Goal: Task Accomplishment & Management: Manage account settings

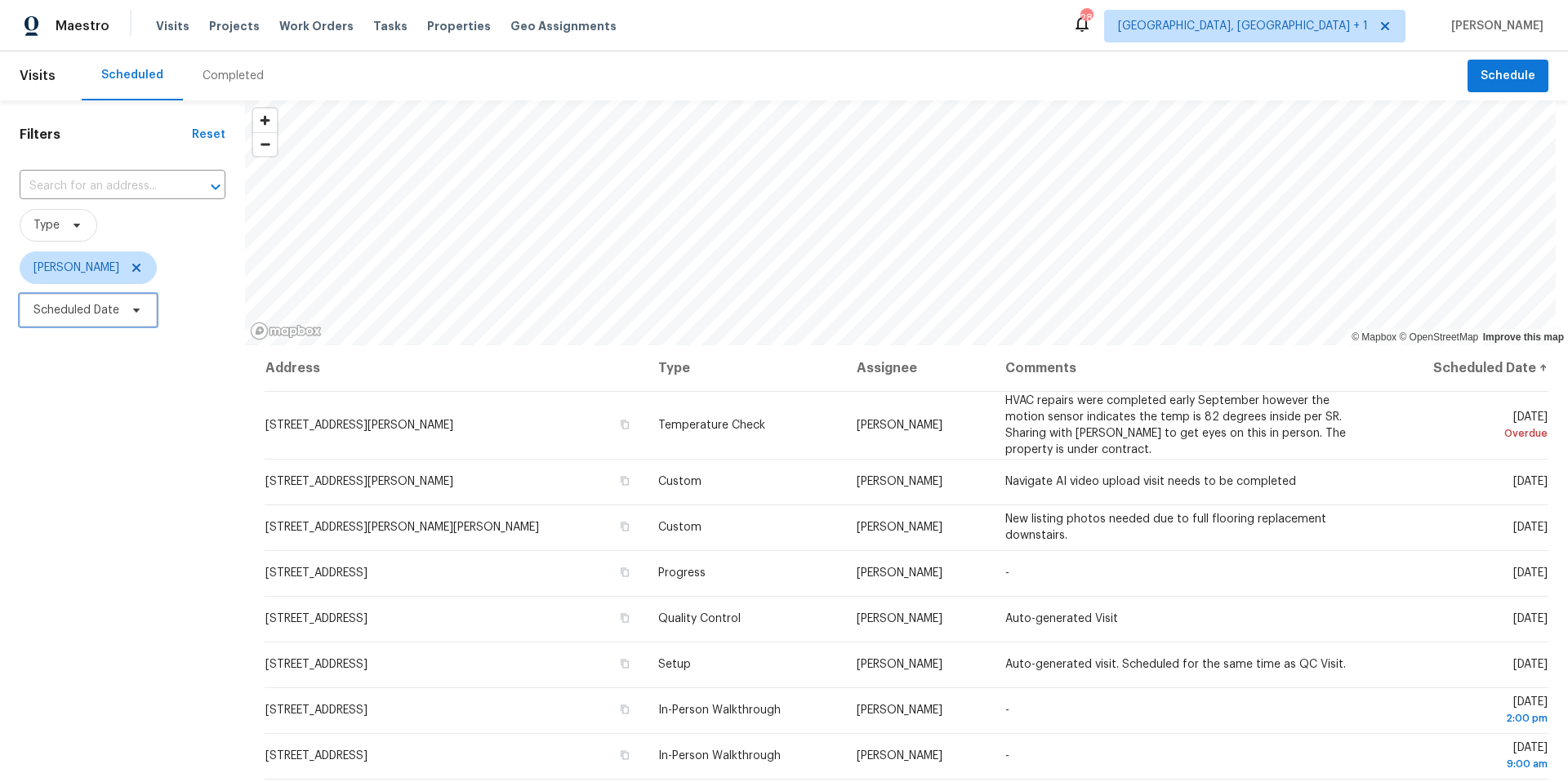
click at [113, 310] on span "Scheduled Date" at bounding box center [77, 310] width 86 height 16
click at [106, 342] on div at bounding box center [191, 364] width 343 height 53
click at [114, 369] on input "text" at bounding box center [109, 365] width 161 height 33
select select "9"
select select "2025"
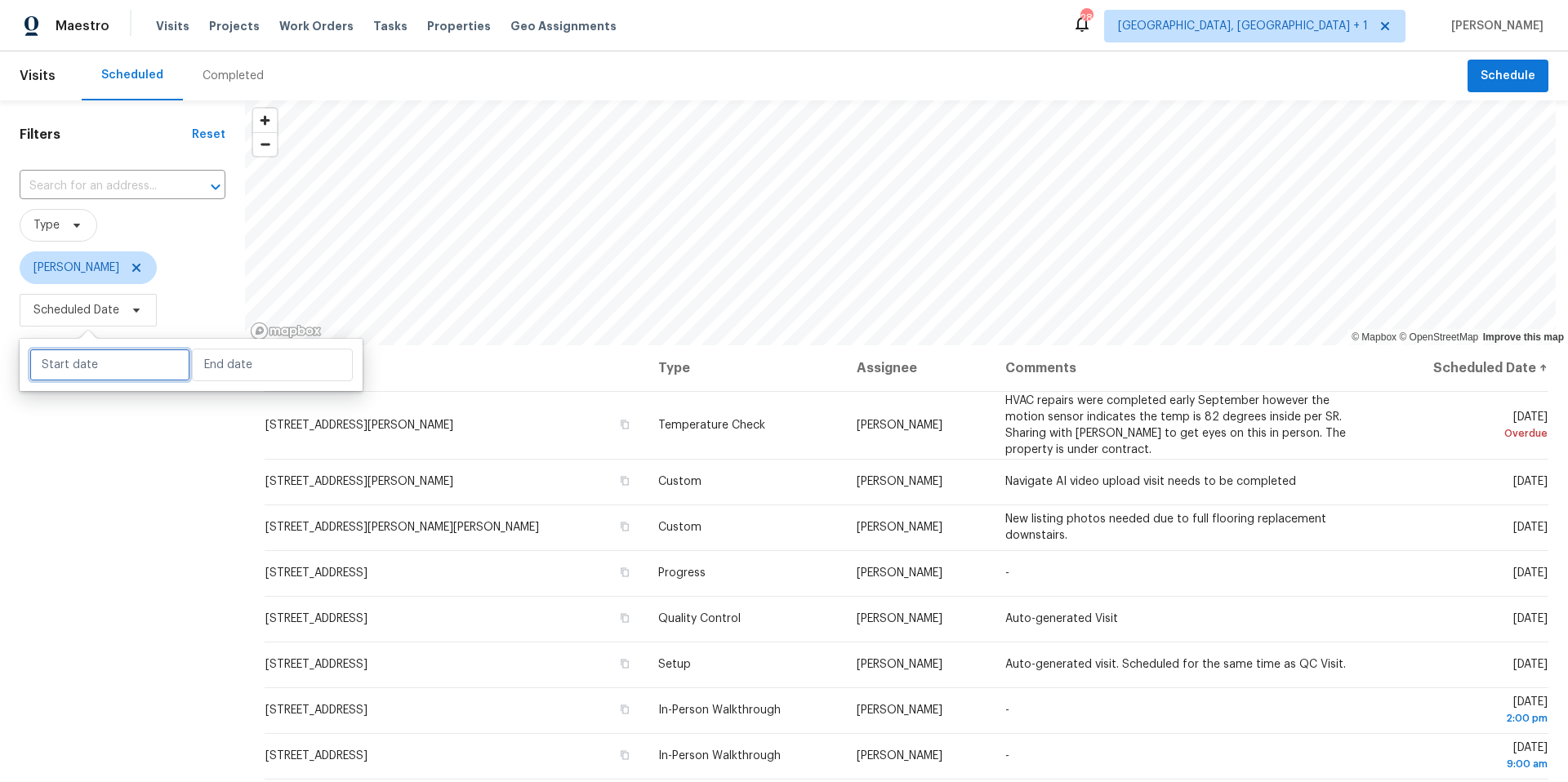
select select "10"
select select "2025"
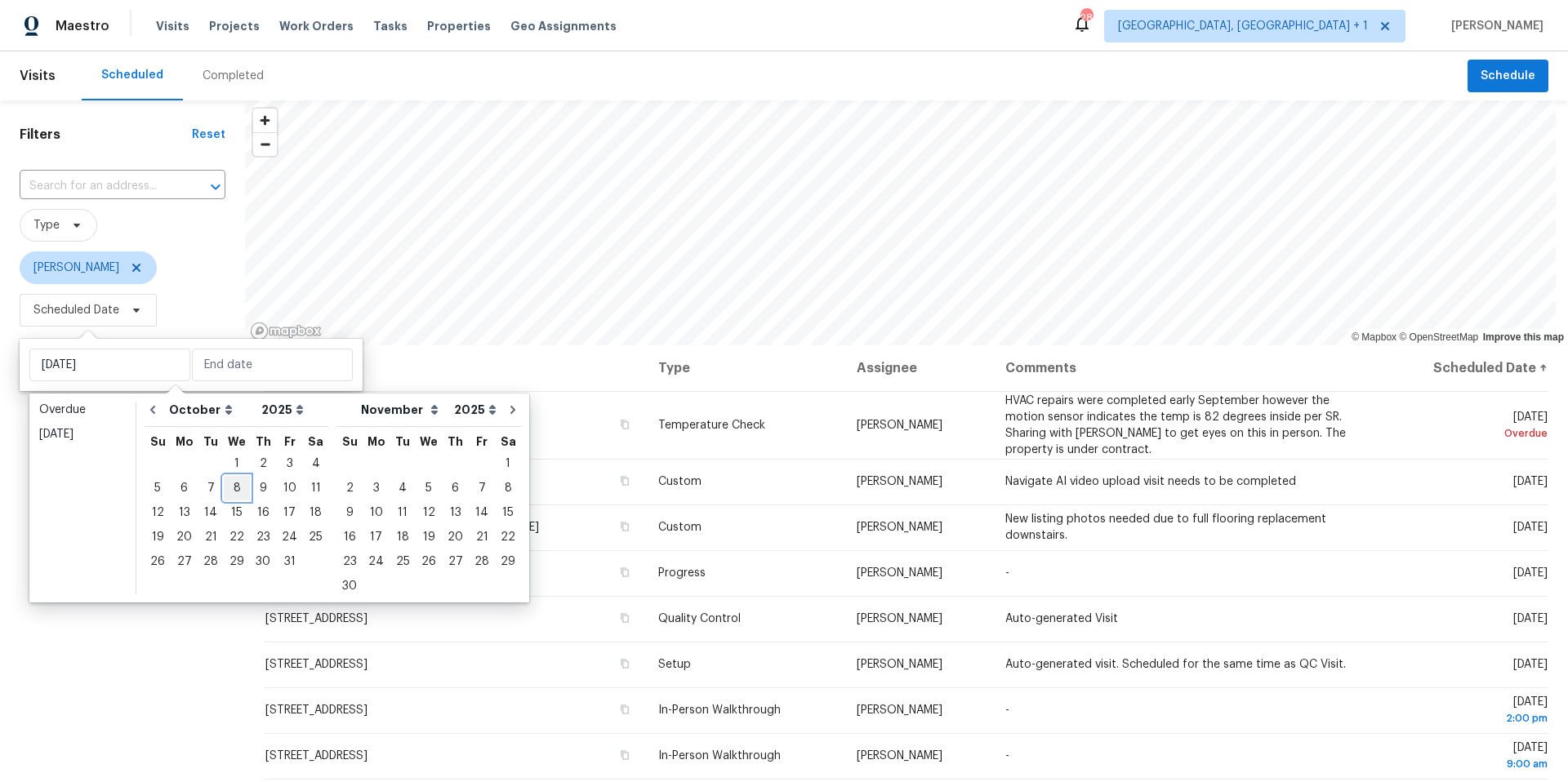
click at [236, 490] on div "8" at bounding box center [237, 488] width 26 height 23
type input "[DATE]"
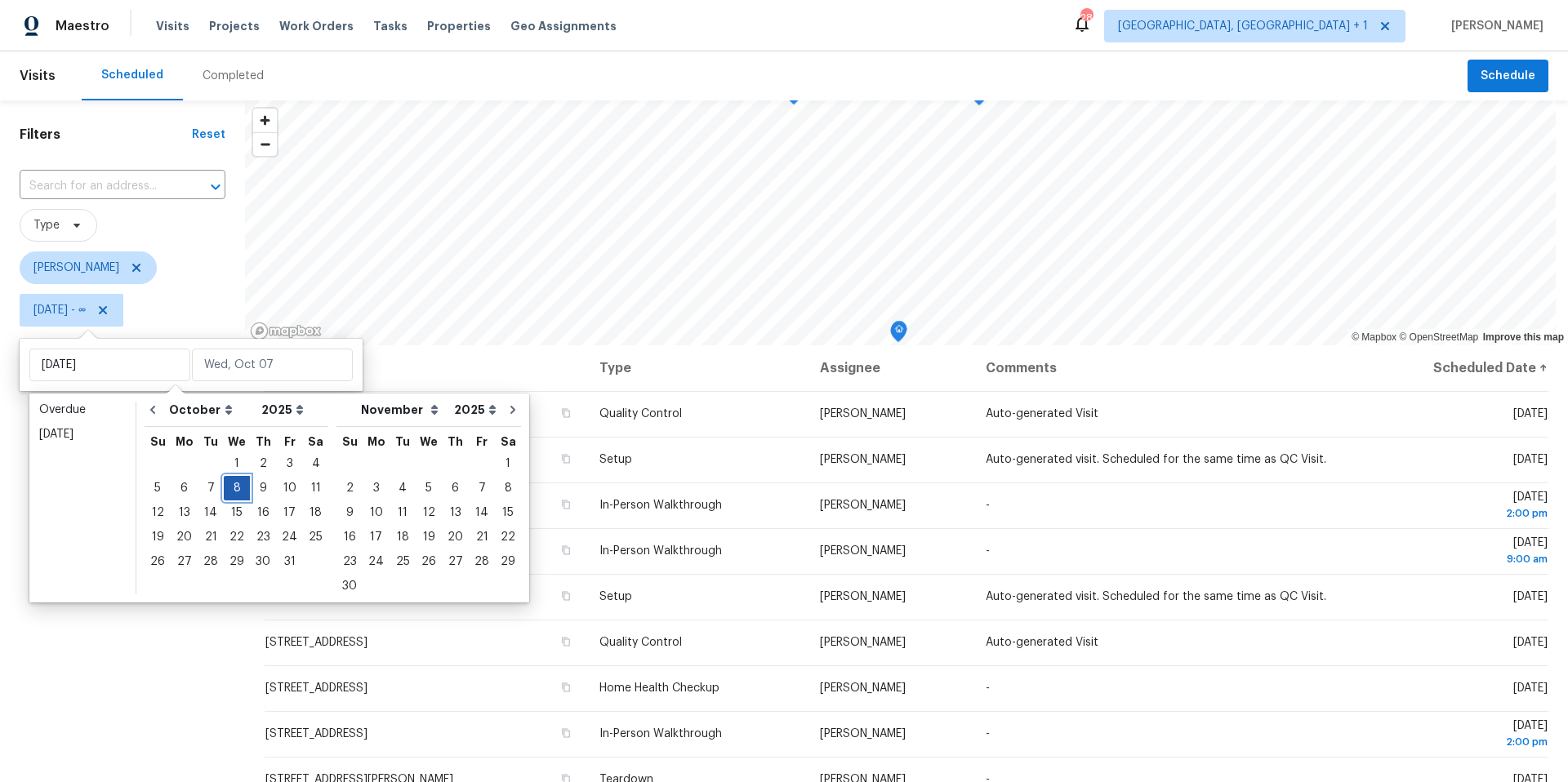
click at [236, 489] on div "8" at bounding box center [237, 488] width 26 height 23
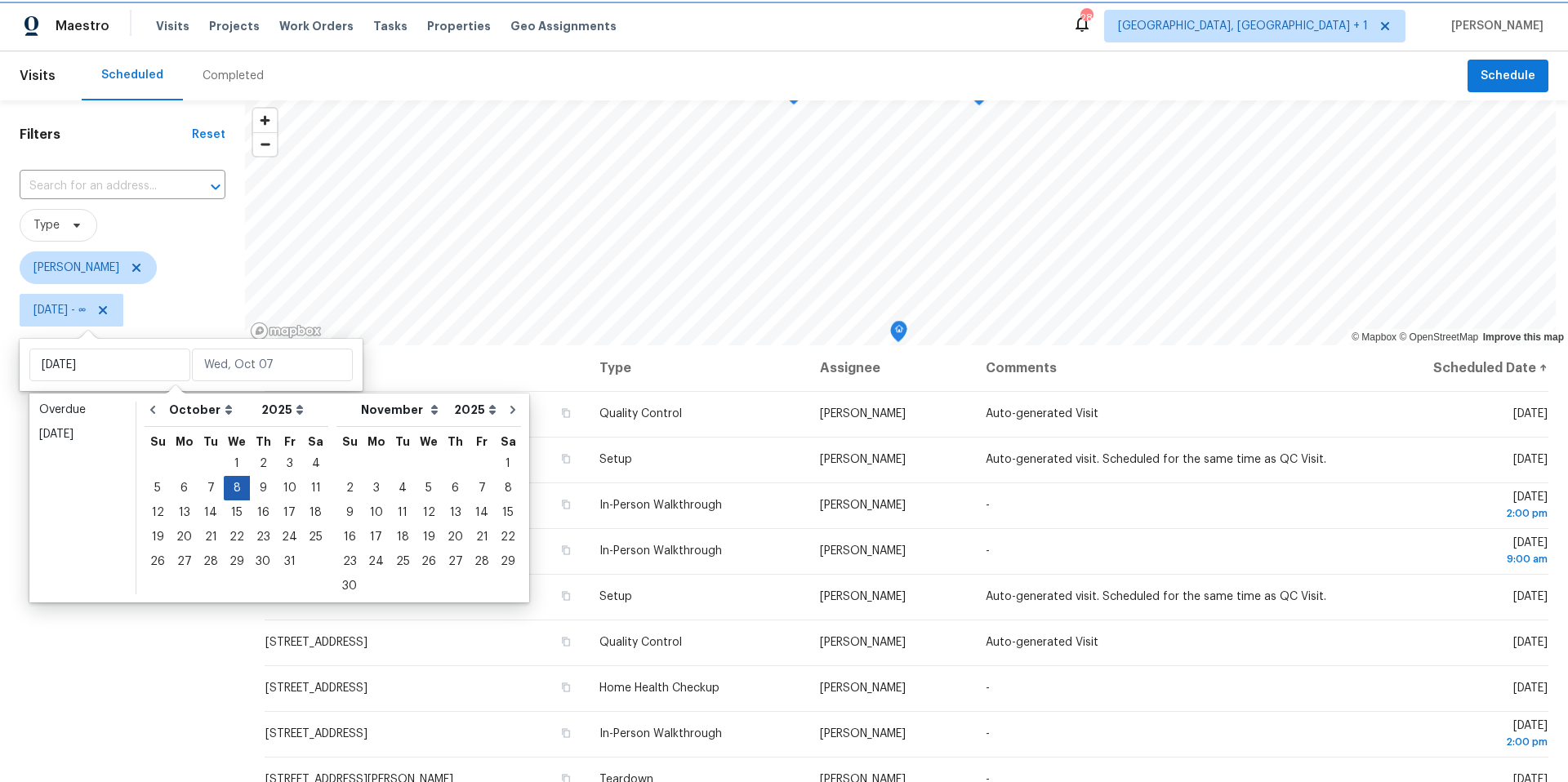
type input "[DATE]"
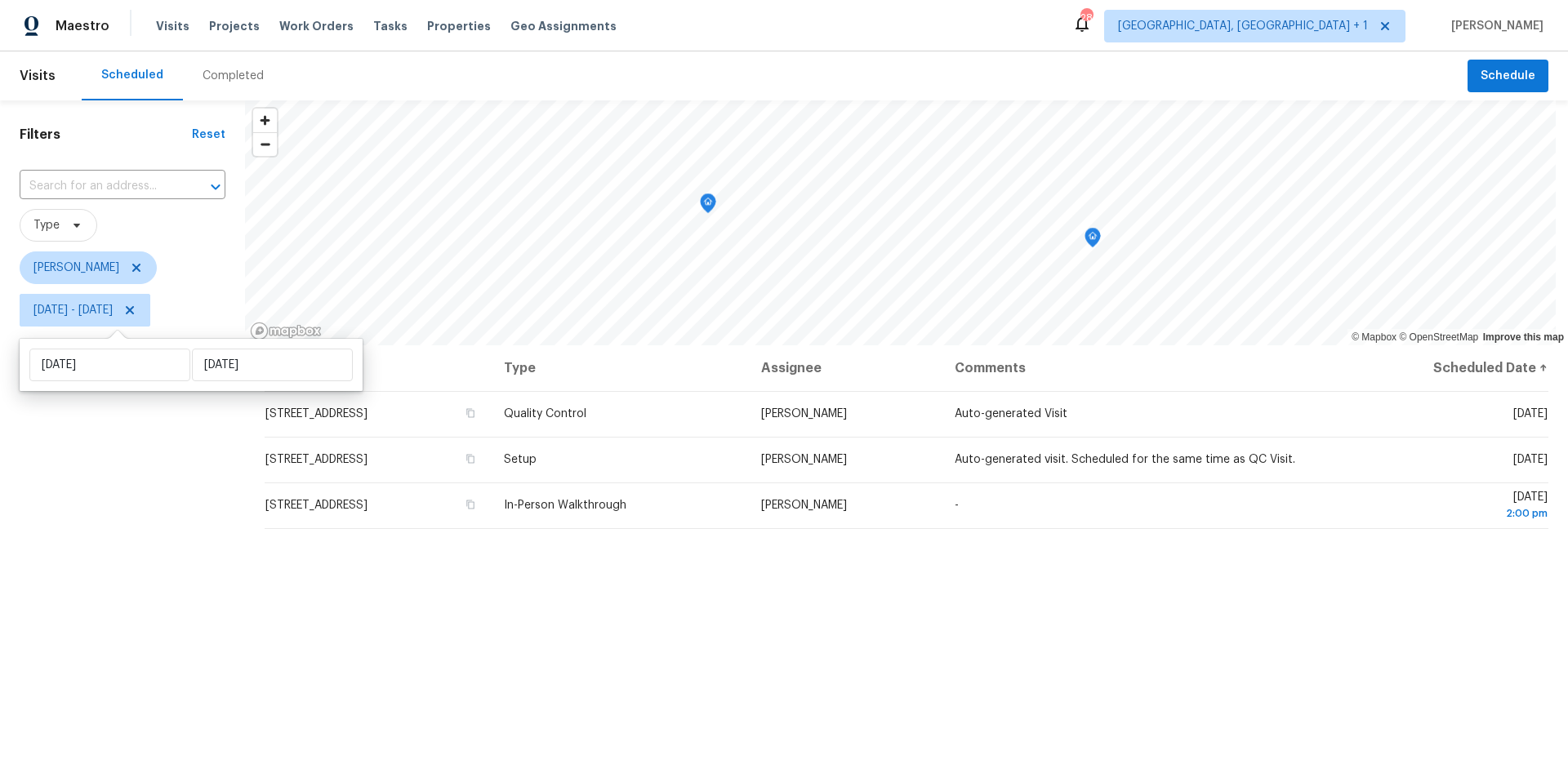
click at [109, 539] on div "Filters Reset ​ Type [PERSON_NAME] [DATE] - [DATE]" at bounding box center [122, 536] width 245 height 871
click at [113, 312] on span "[DATE] - [DATE]" at bounding box center [73, 310] width 79 height 16
click at [146, 375] on input "[DATE]" at bounding box center [109, 365] width 161 height 33
select select "9"
select select "2025"
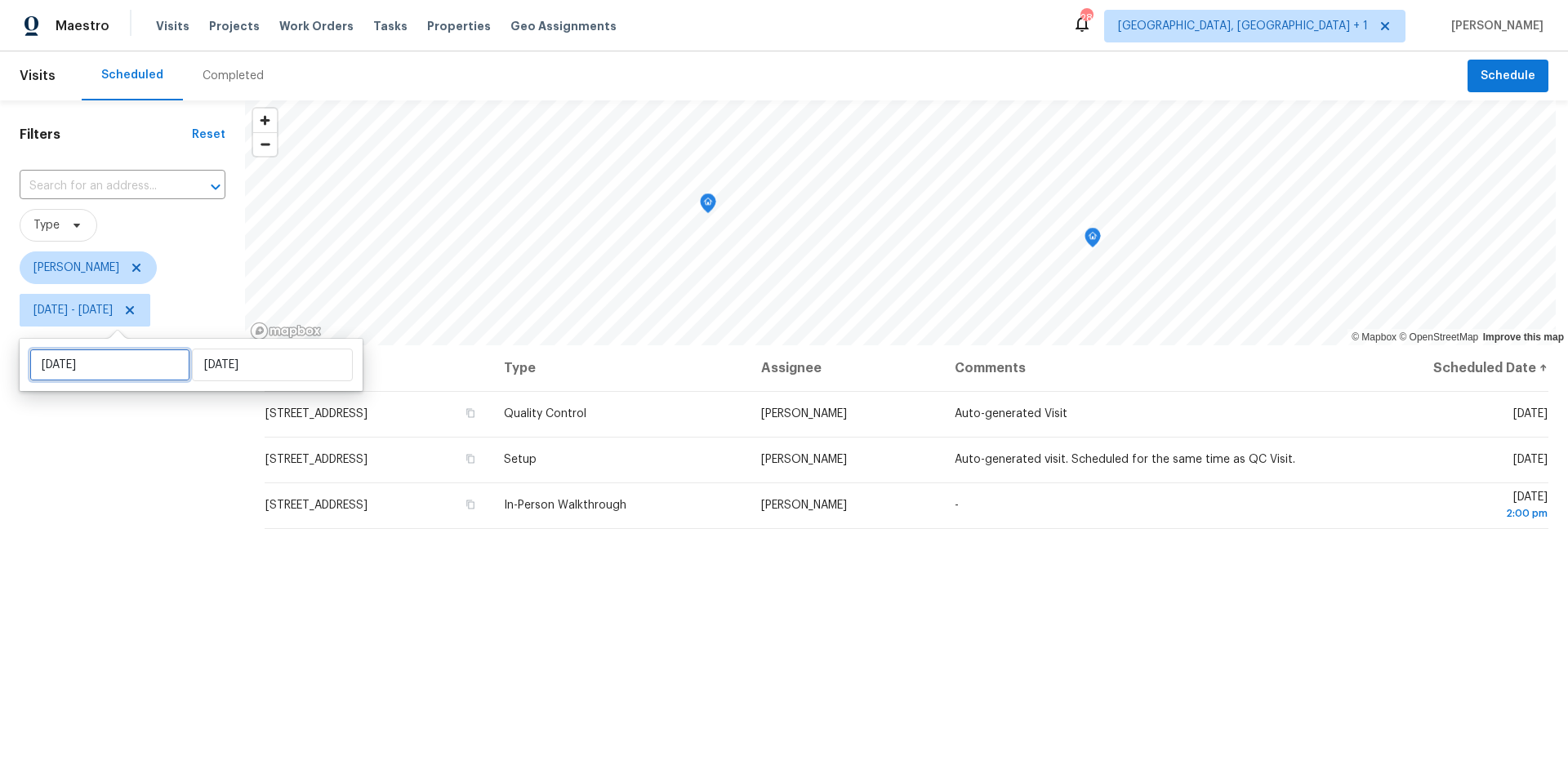
select select "10"
select select "2025"
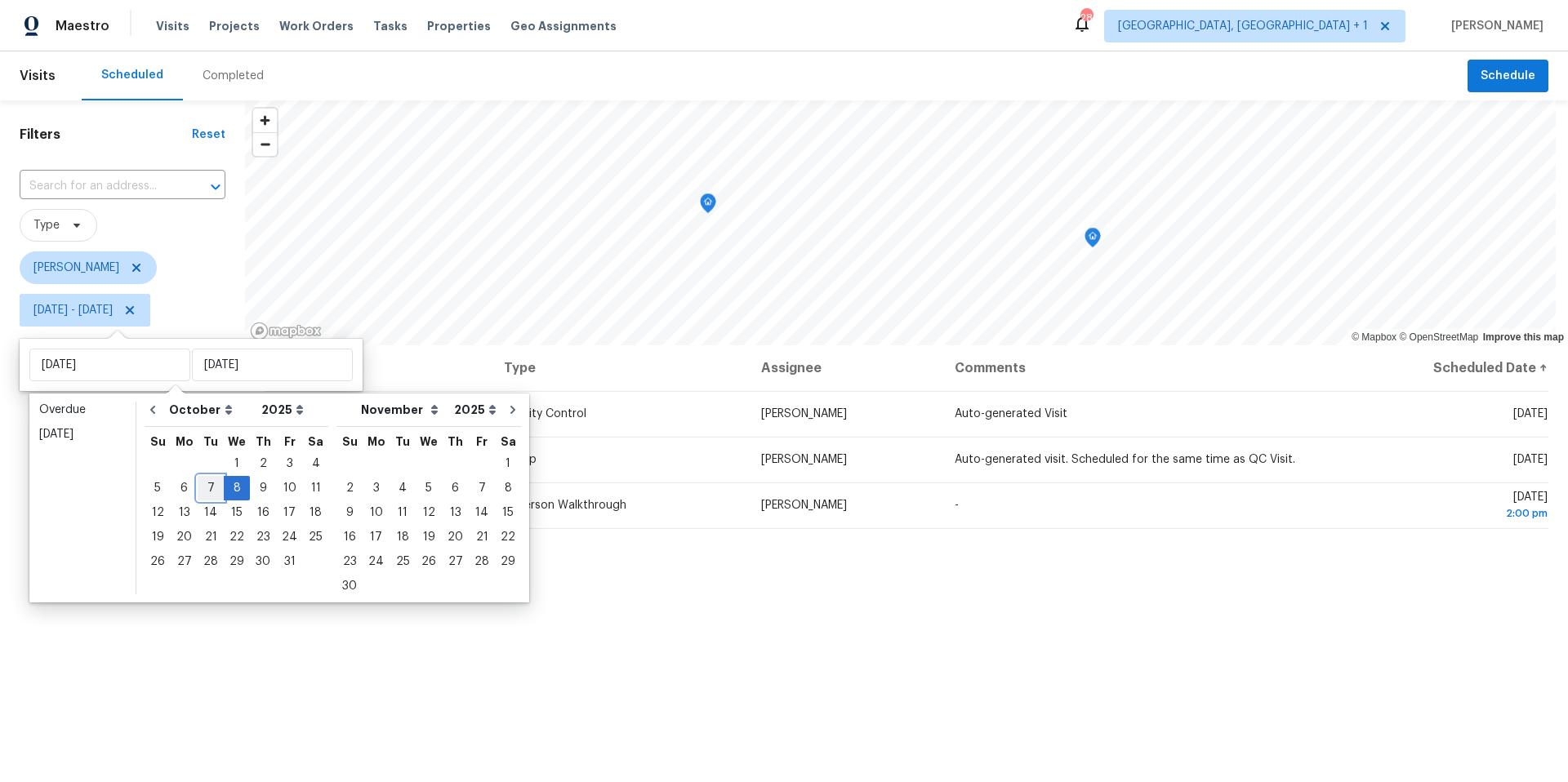
click at [202, 487] on div "7" at bounding box center [210, 488] width 26 height 23
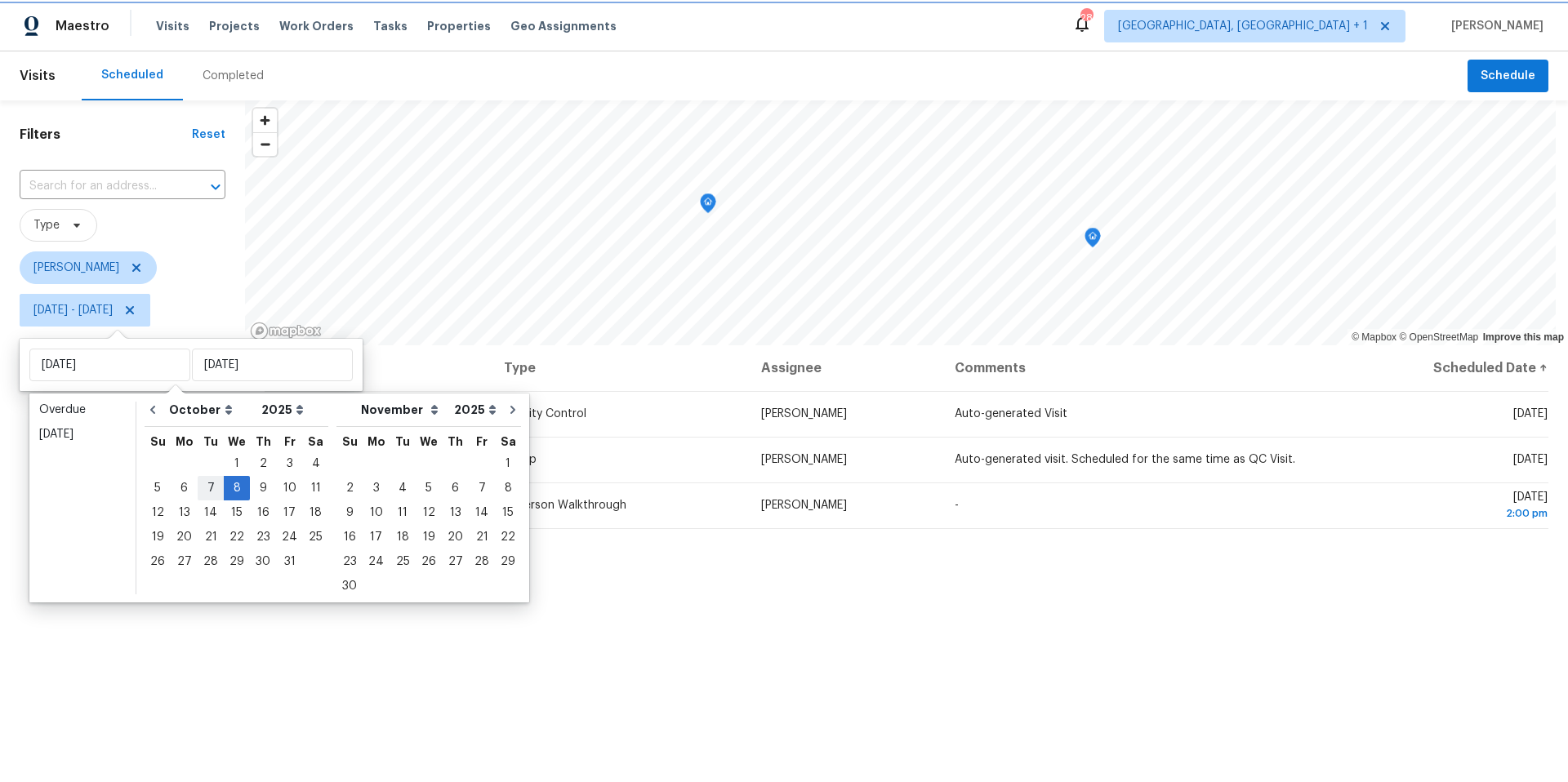
type input "[DATE]"
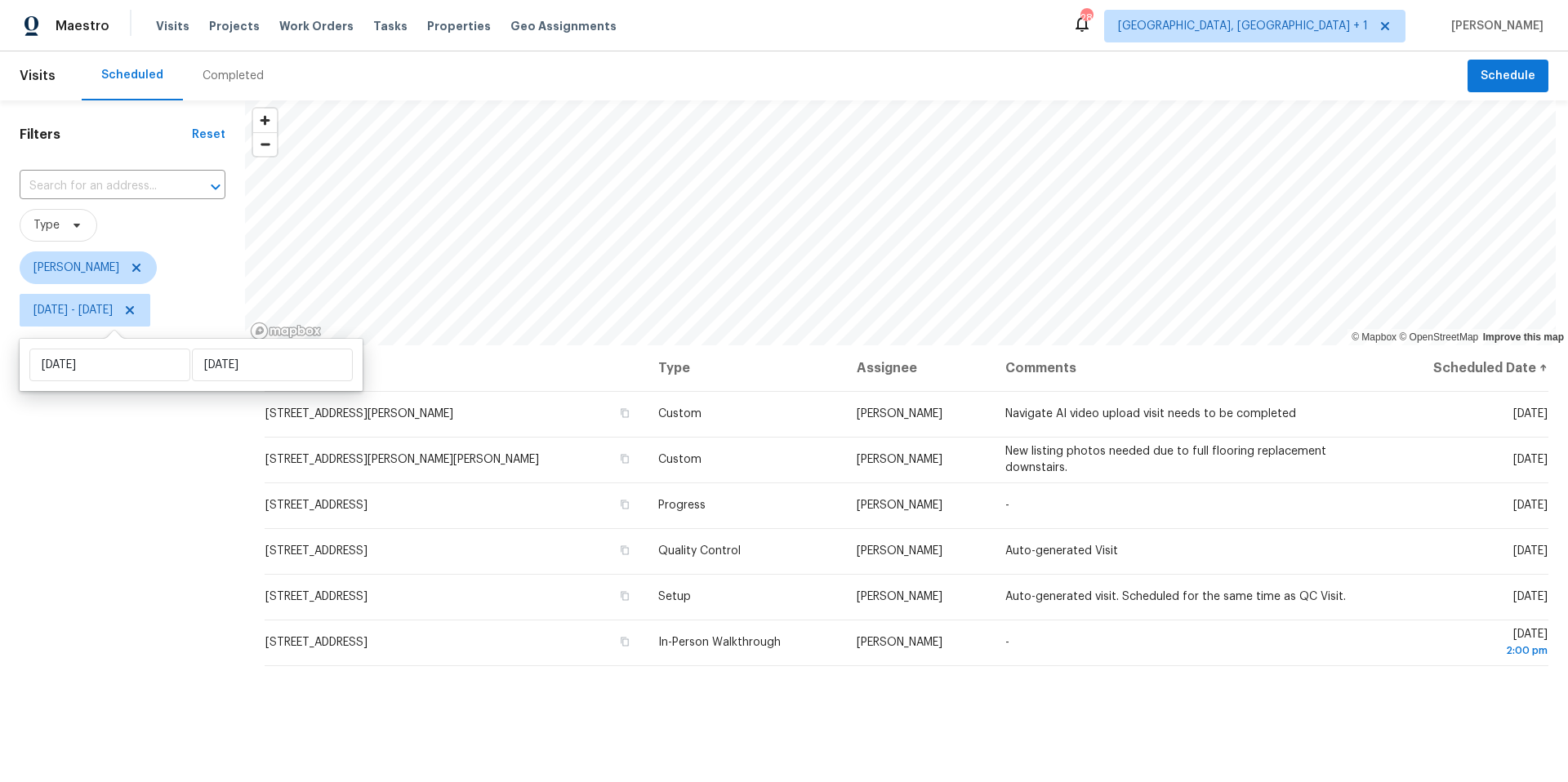
click at [176, 491] on div "Filters Reset ​ Type [PERSON_NAME] [DATE] - [DATE]" at bounding box center [122, 536] width 245 height 871
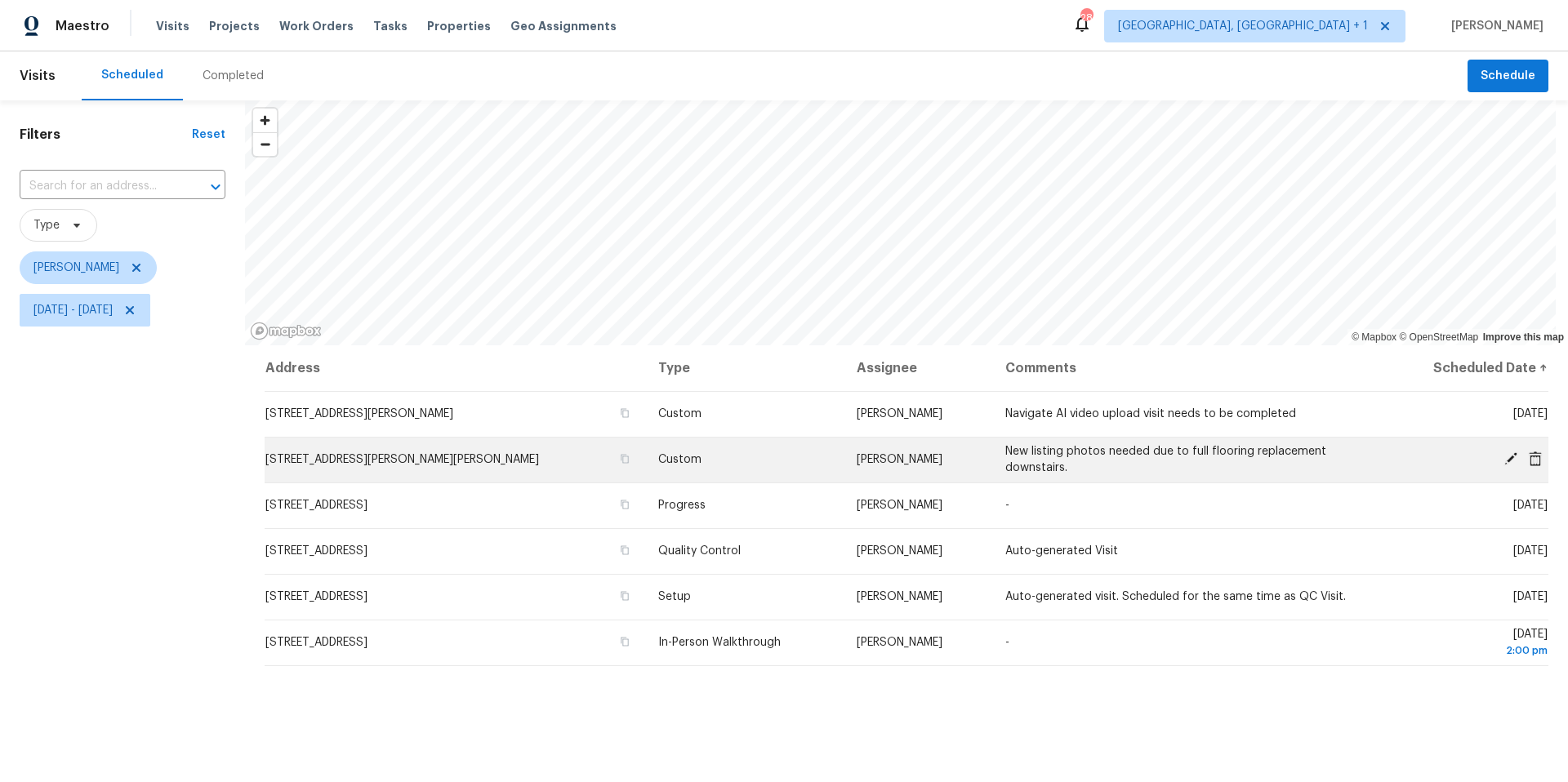
click at [1504, 456] on icon at bounding box center [1511, 458] width 15 height 15
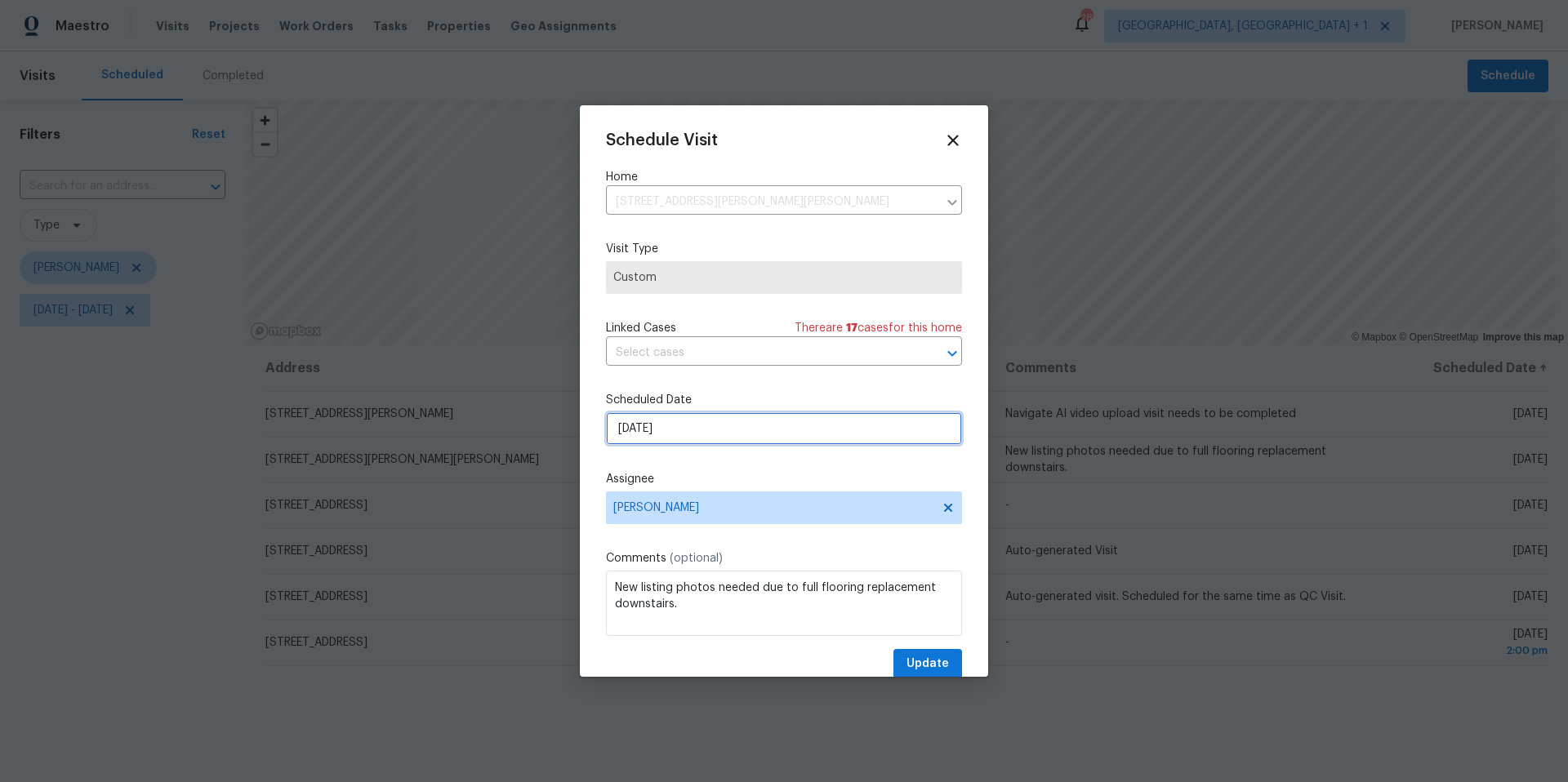
click at [756, 439] on input "[DATE]" at bounding box center [784, 429] width 356 height 33
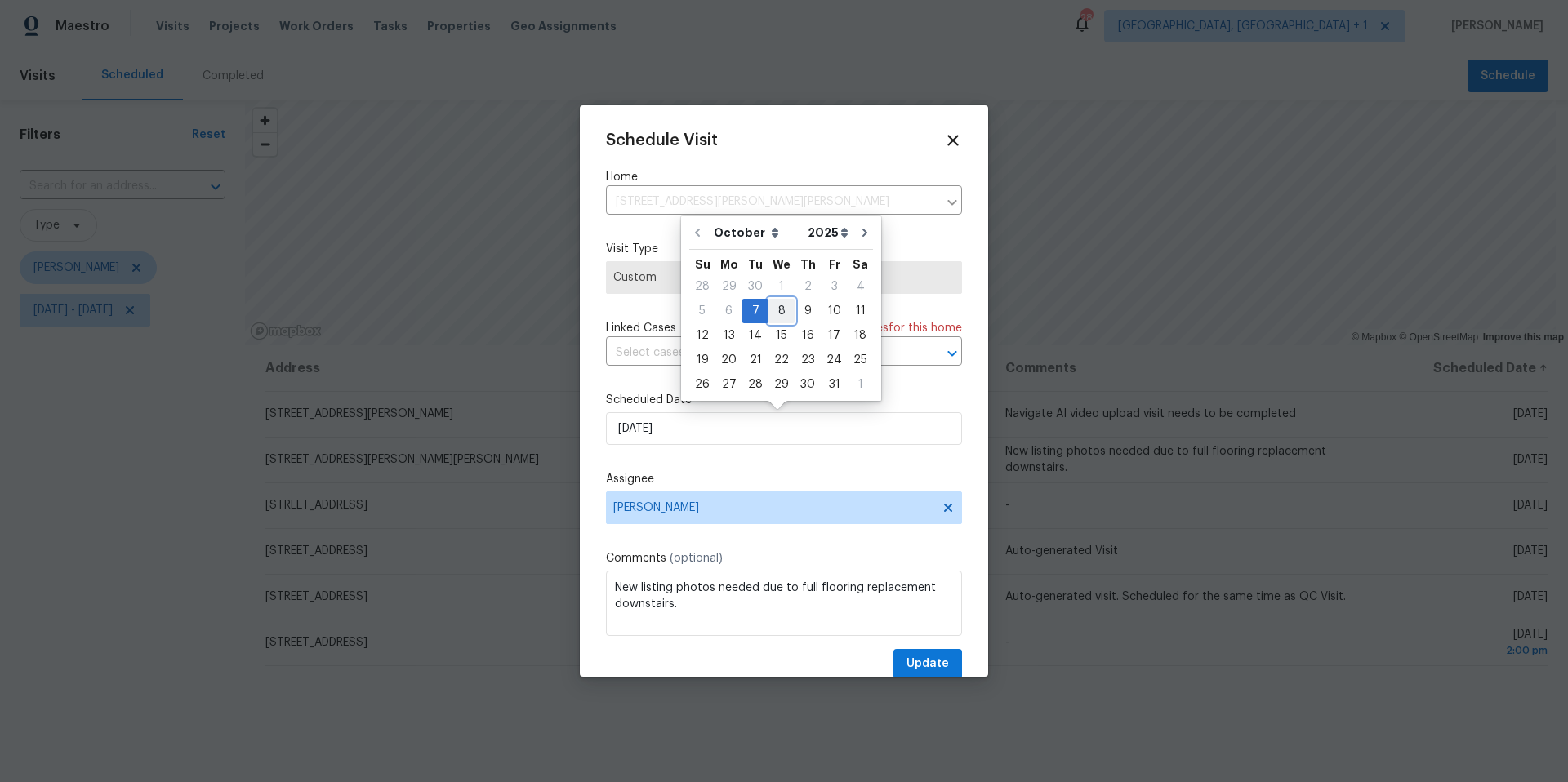
click at [777, 307] on div "8" at bounding box center [781, 311] width 26 height 23
type input "[DATE]"
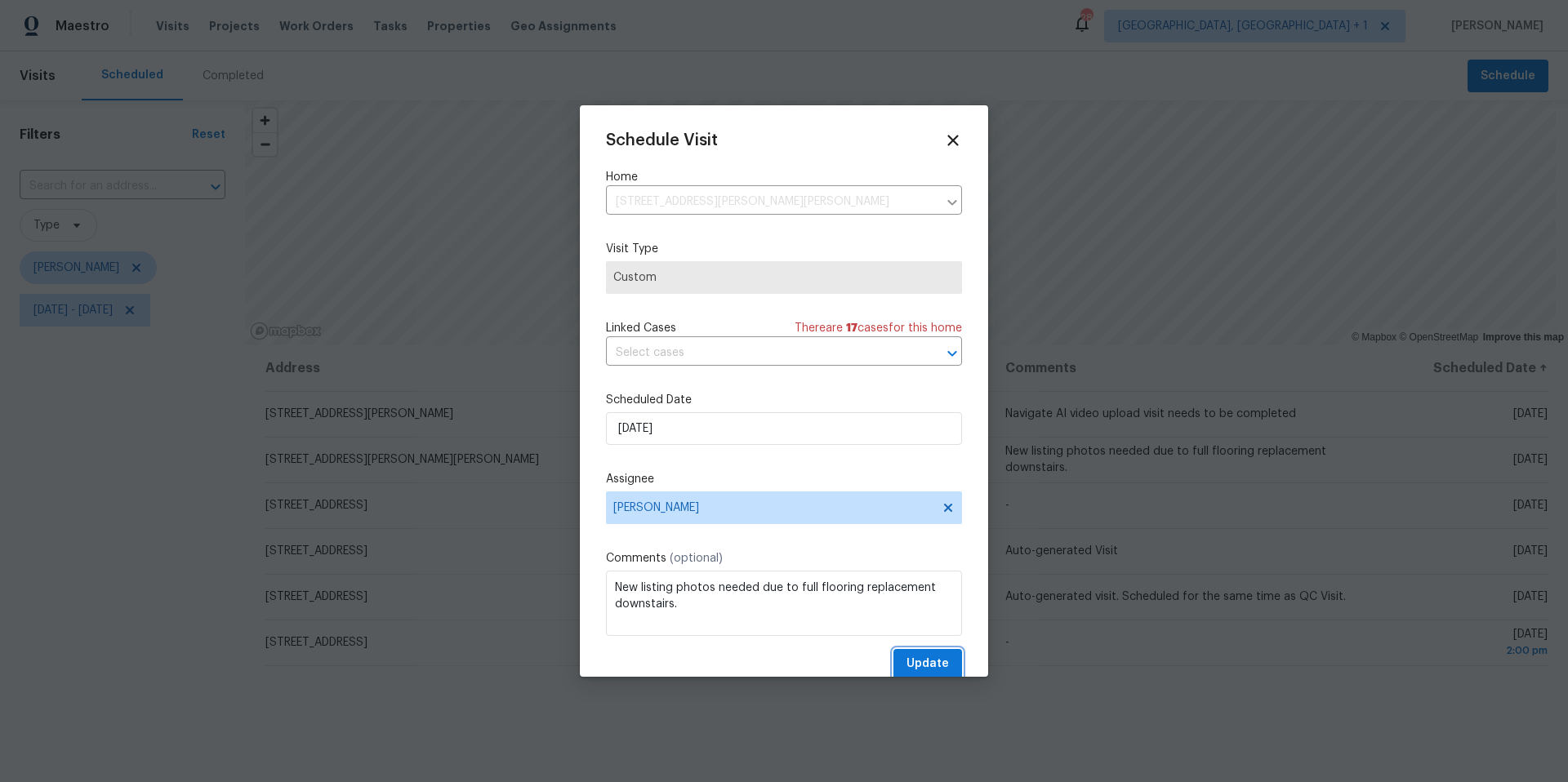
click at [917, 667] on span "Update" at bounding box center [927, 664] width 42 height 21
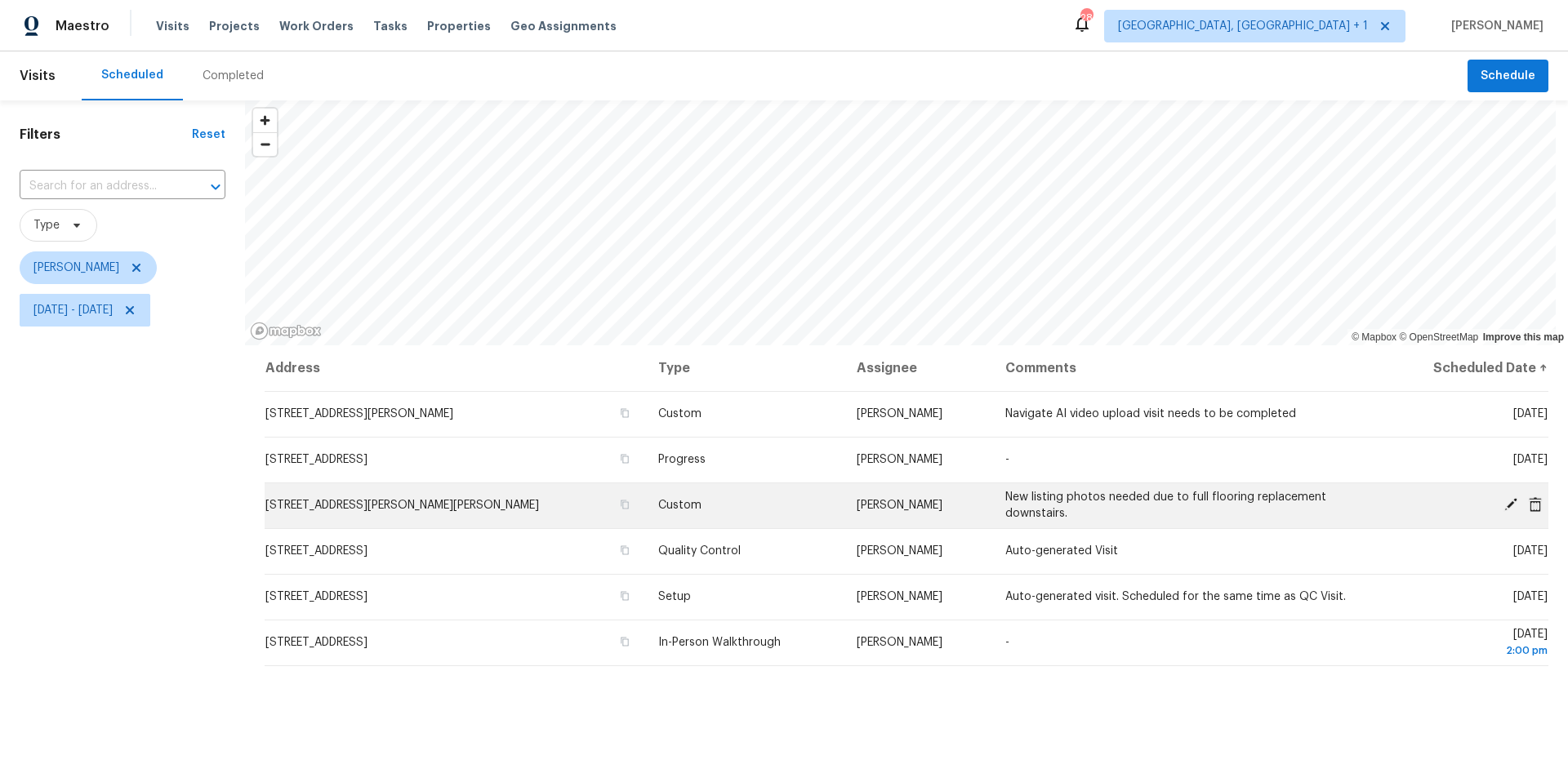
click at [1507, 501] on span at bounding box center [1511, 504] width 24 height 15
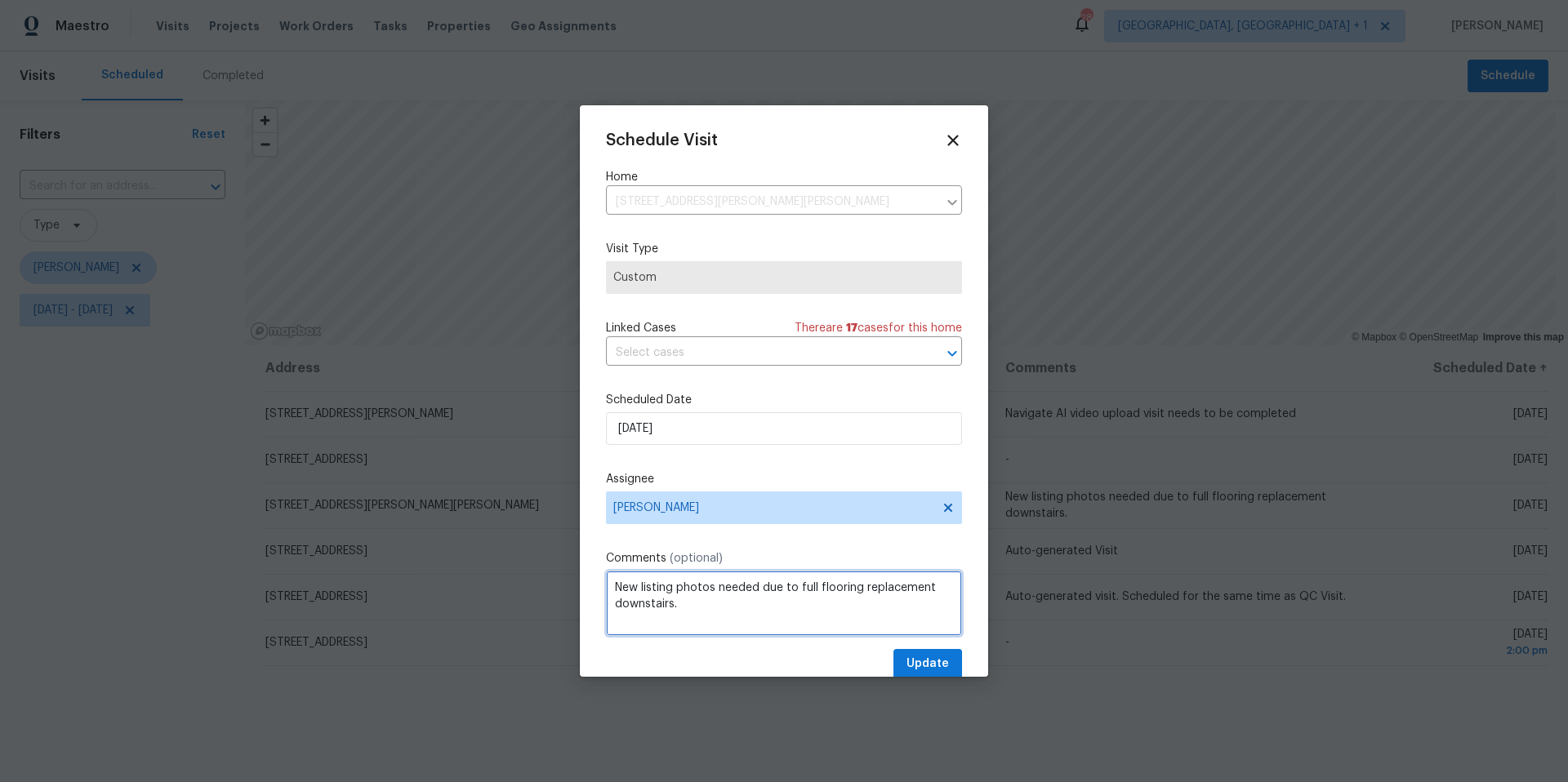
click at [698, 618] on textarea "New listing photos needed due to full flooring replacement downstairs." at bounding box center [784, 604] width 356 height 65
type textarea "New listing photos needed due to full flooring replacement downstairs and insta…"
click at [906, 665] on span "Update" at bounding box center [927, 664] width 42 height 21
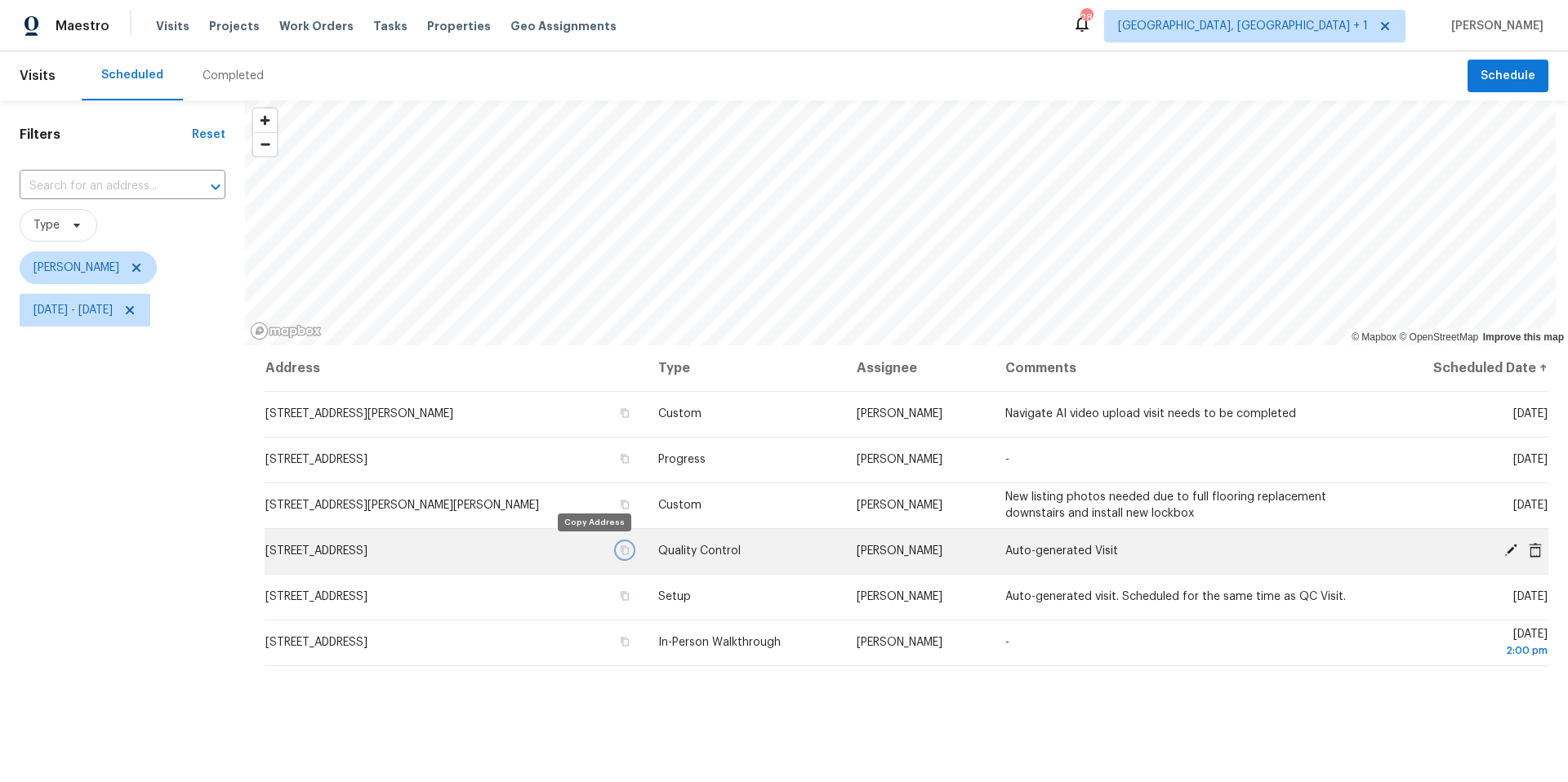
click at [620, 550] on icon "button" at bounding box center [625, 549] width 9 height 9
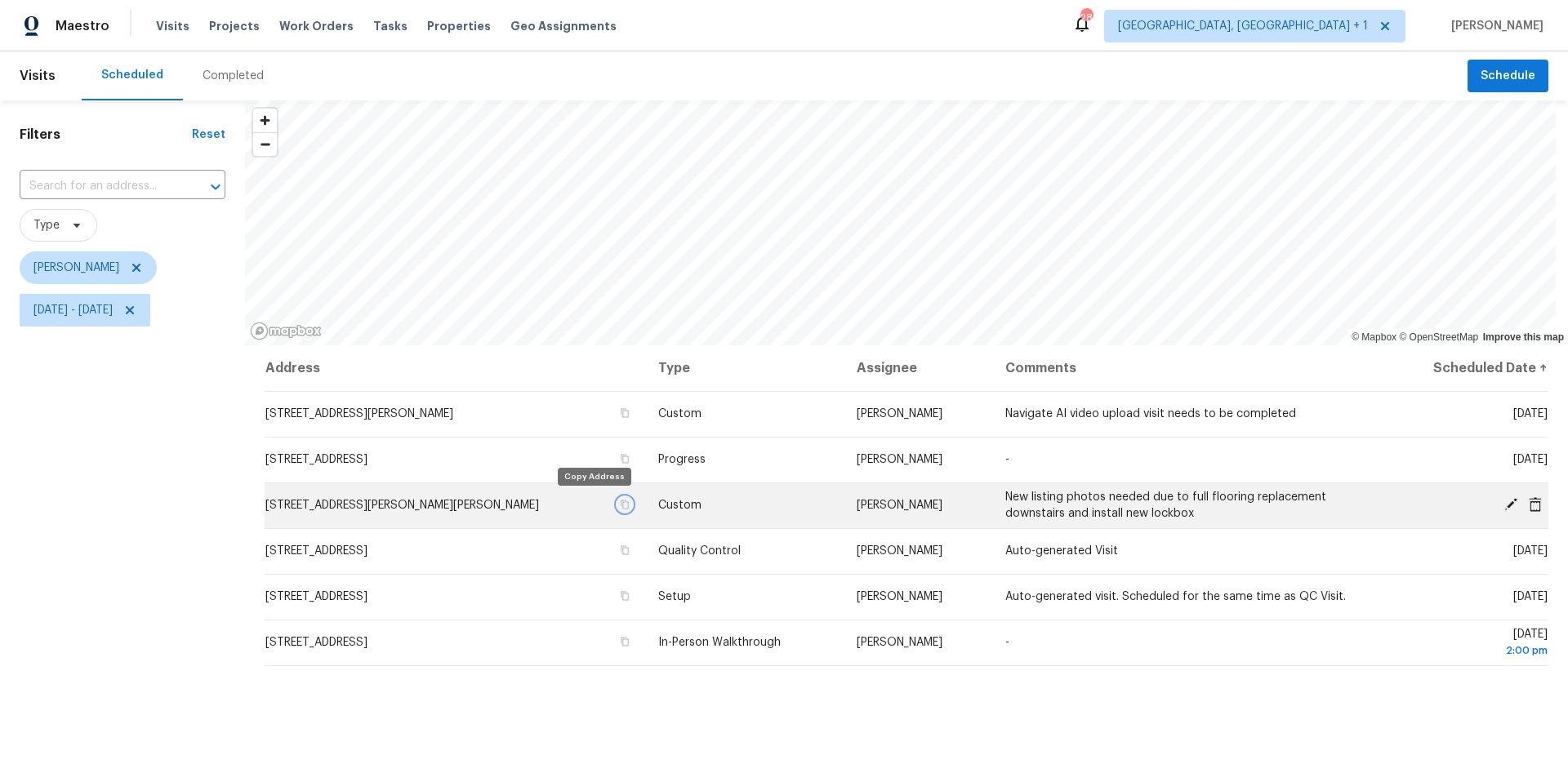
click at [620, 506] on icon "button" at bounding box center [625, 504] width 9 height 9
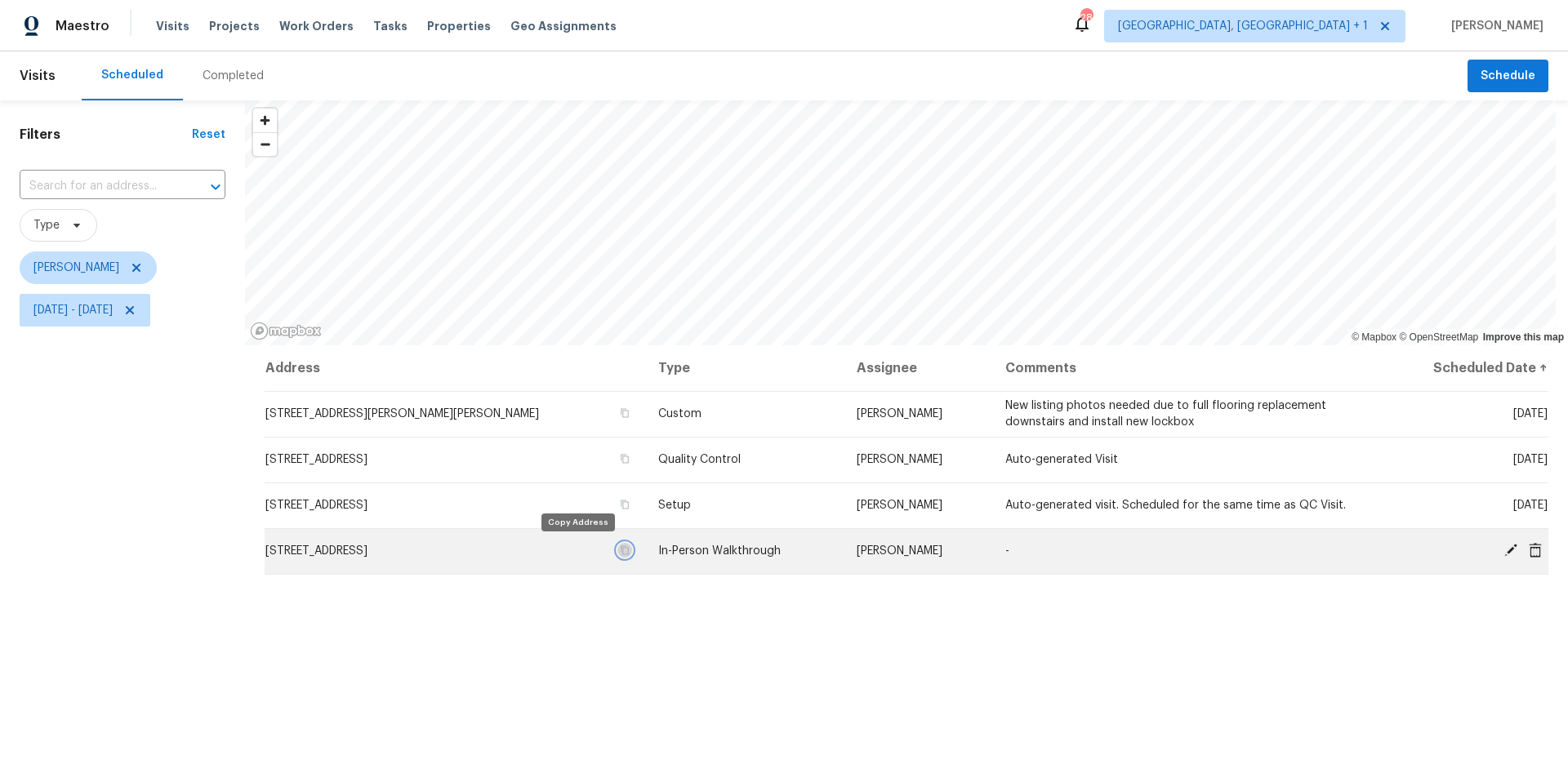
click at [620, 545] on icon "button" at bounding box center [625, 549] width 9 height 9
